Goal: Task Accomplishment & Management: Use online tool/utility

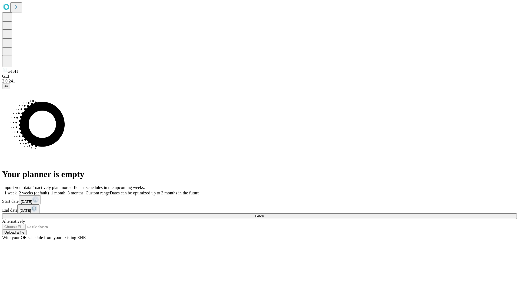
click at [264, 214] on span "Fetch" at bounding box center [259, 216] width 9 height 4
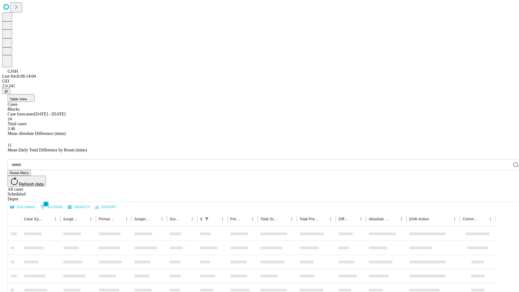
click at [505, 197] on div "Depot" at bounding box center [265, 199] width 515 height 5
